Goal: Transaction & Acquisition: Purchase product/service

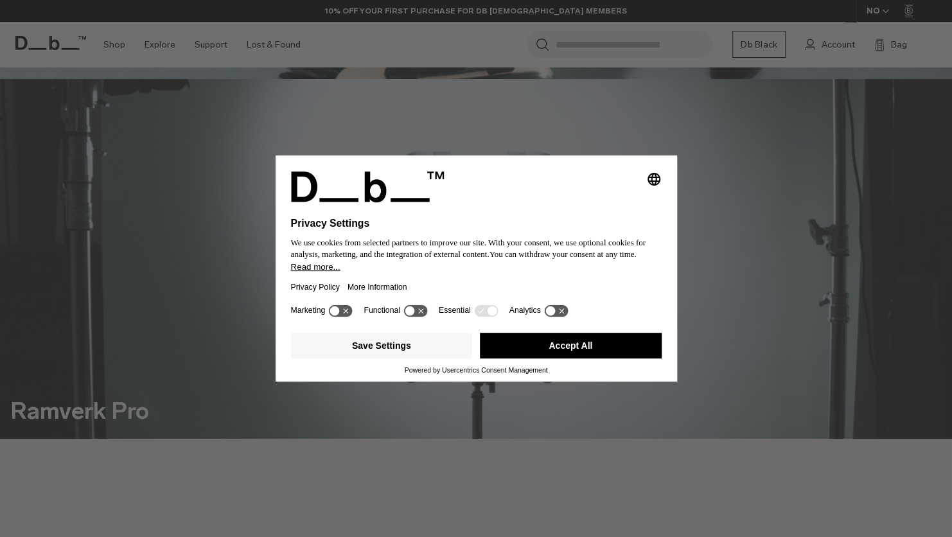
click at [587, 352] on button "Accept All" at bounding box center [571, 346] width 182 height 26
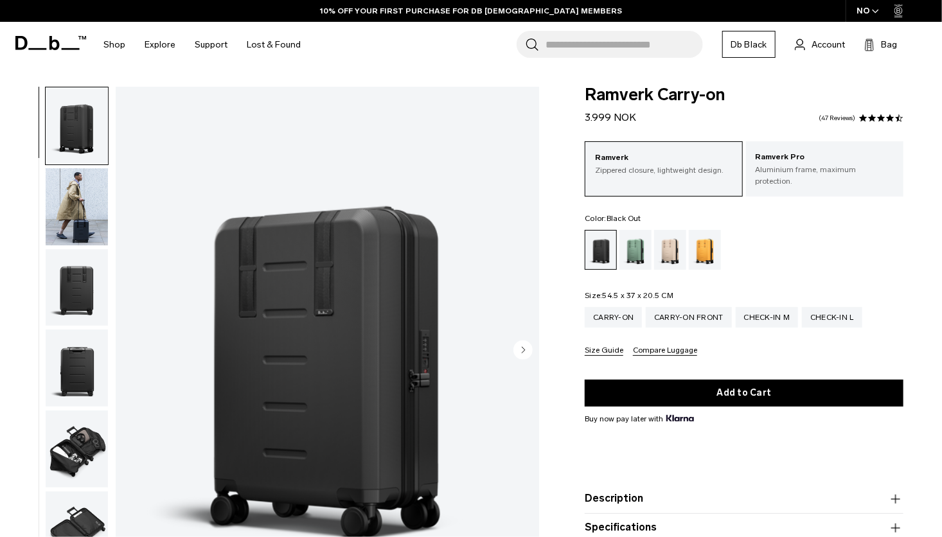
click at [78, 211] on img "button" at bounding box center [77, 206] width 62 height 77
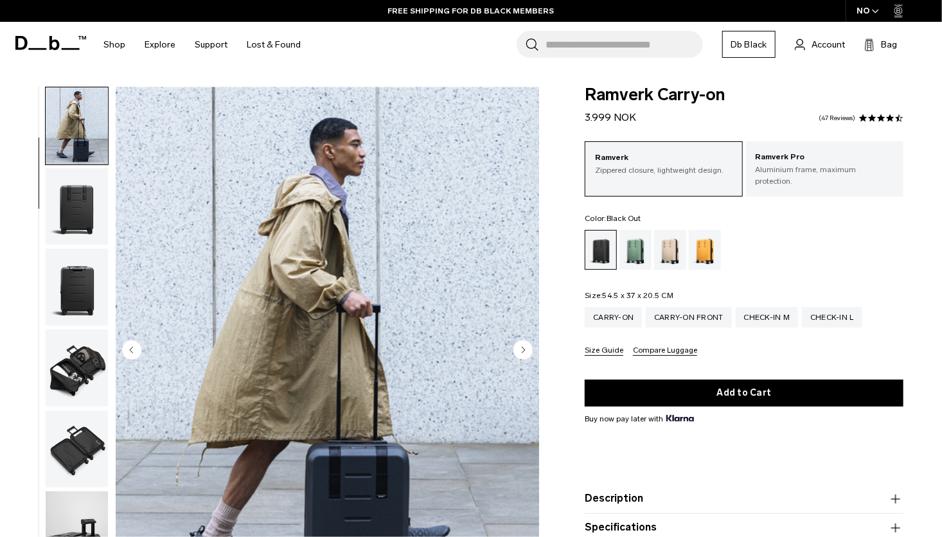
drag, startPoint x: 290, startPoint y: 222, endPoint x: 630, endPoint y: 242, distance: 340.5
click at [630, 242] on div "Green Ray" at bounding box center [635, 250] width 33 height 40
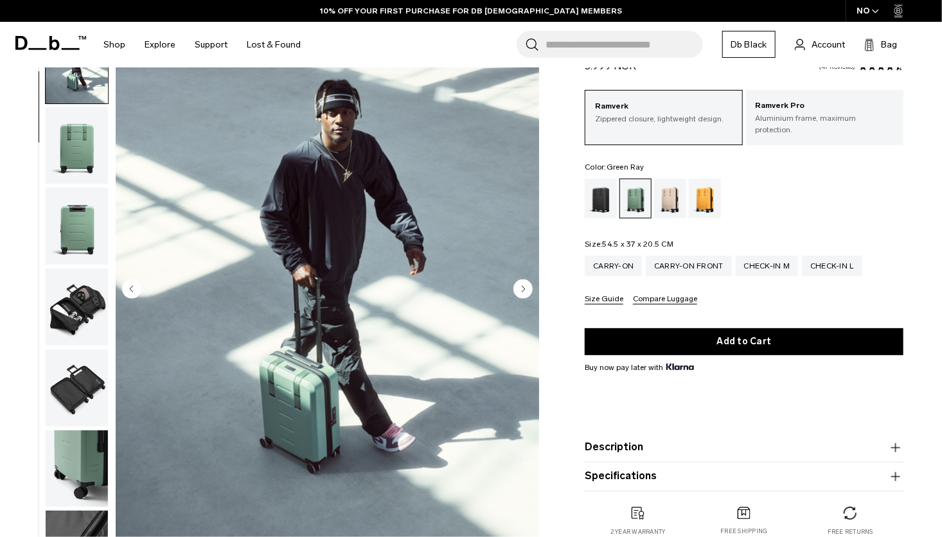
scroll to position [64, 0]
